Goal: Check status: Check status

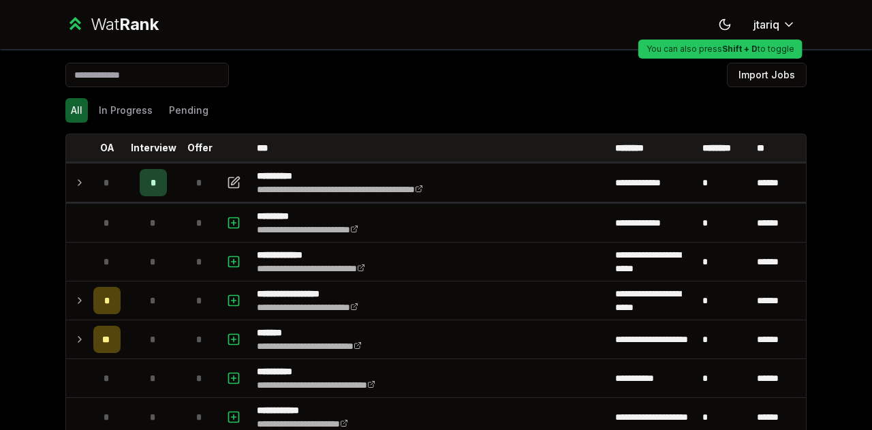
scroll to position [60, 0]
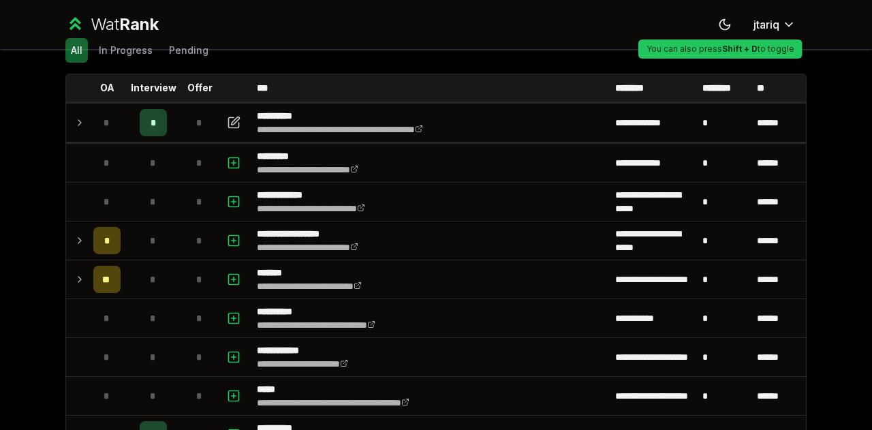
click at [620, 59] on div "All In Progress Pending" at bounding box center [436, 50] width 742 height 25
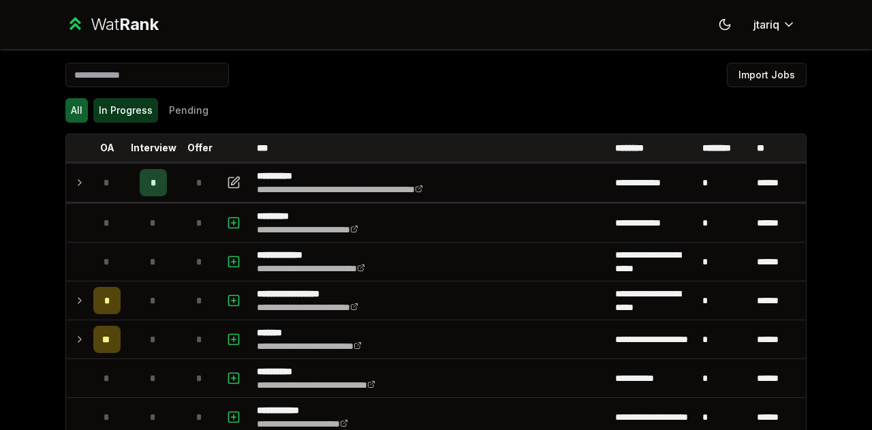
click at [110, 104] on button "In Progress" at bounding box center [125, 110] width 65 height 25
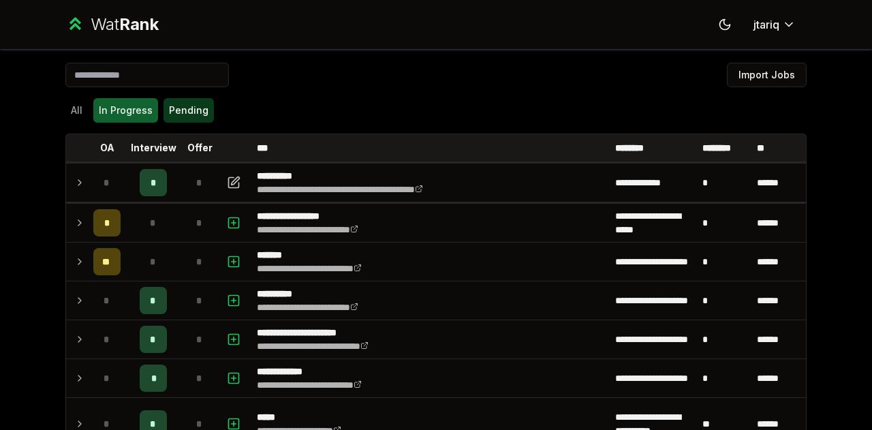
click at [190, 112] on button "Pending" at bounding box center [189, 110] width 50 height 25
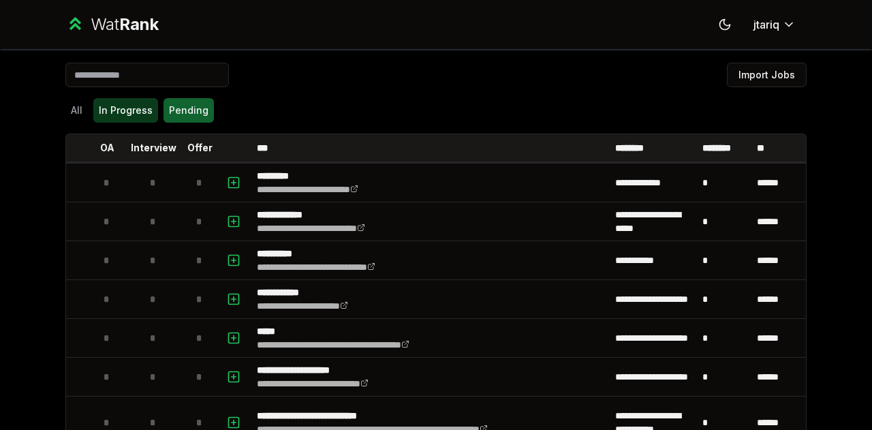
click at [136, 114] on button "In Progress" at bounding box center [125, 110] width 65 height 25
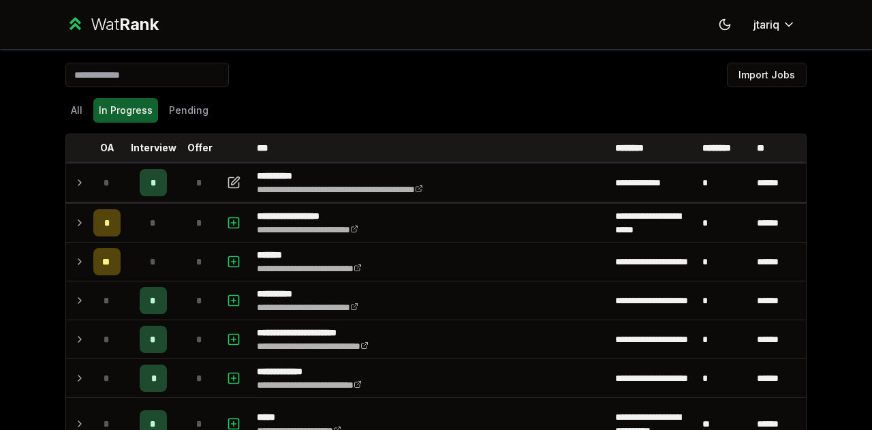
click at [195, 123] on div "All In Progress Pending" at bounding box center [436, 110] width 742 height 35
click at [195, 117] on button "Pending" at bounding box center [189, 110] width 50 height 25
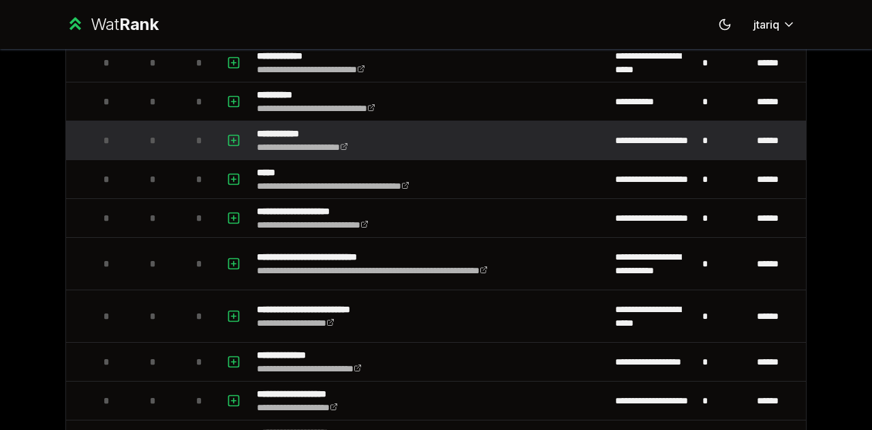
scroll to position [159, 0]
